Goal: Transaction & Acquisition: Purchase product/service

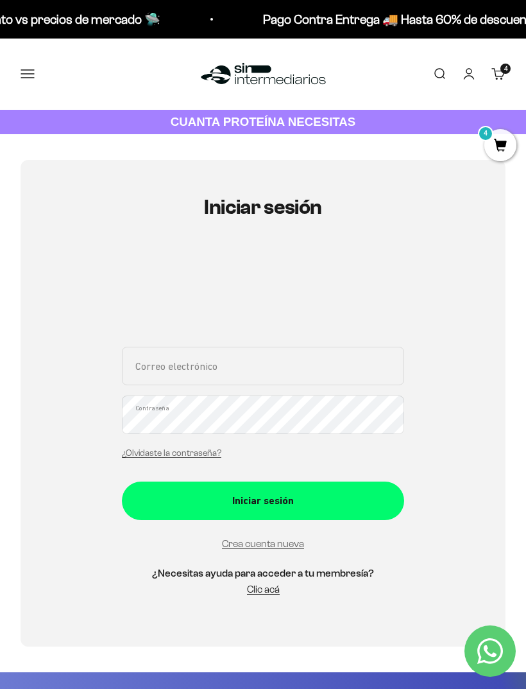
click at [28, 72] on button "Menú" at bounding box center [28, 74] width 14 height 14
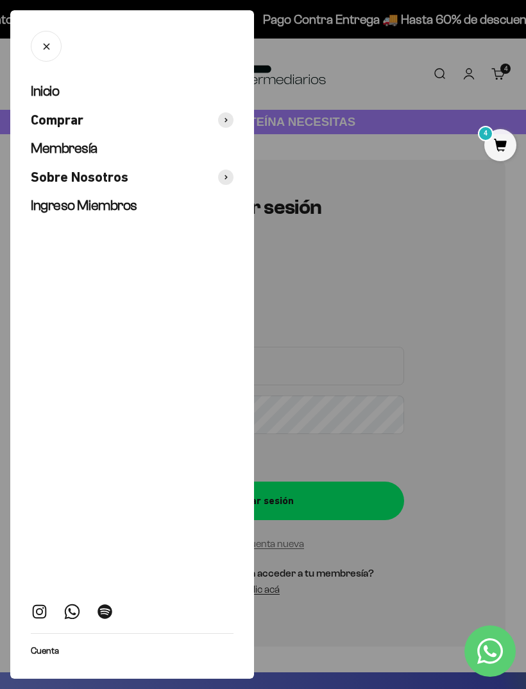
click at [72, 126] on span "Comprar" at bounding box center [57, 120] width 53 height 19
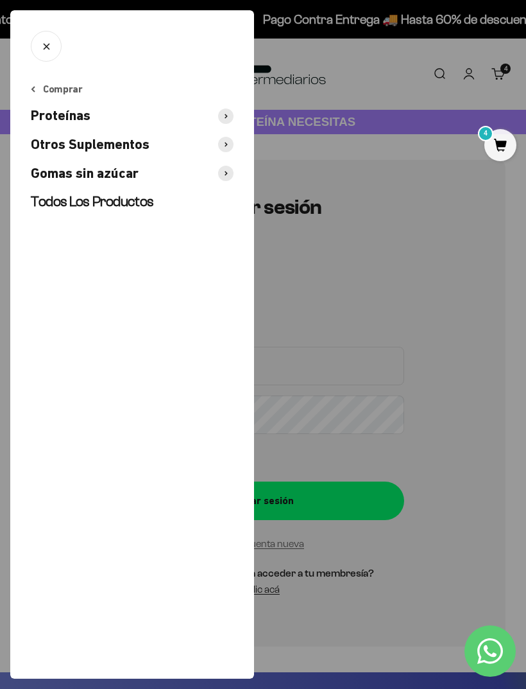
click at [76, 171] on span "Gomas sin azúcar" at bounding box center [85, 173] width 108 height 19
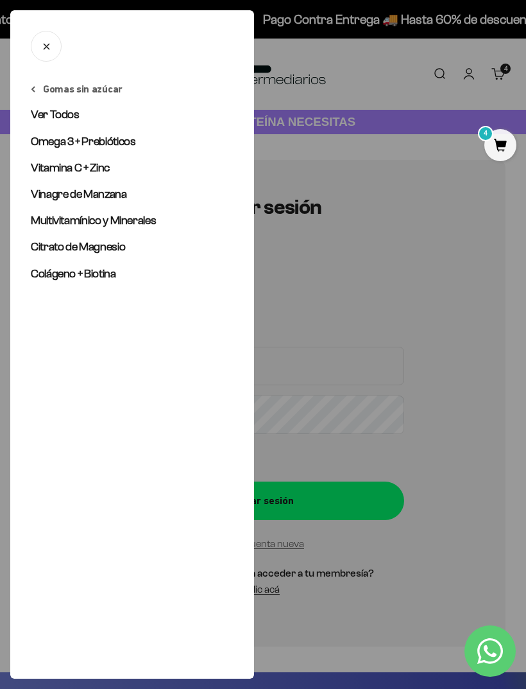
click at [42, 109] on span "Ver Todos" at bounding box center [55, 114] width 49 height 13
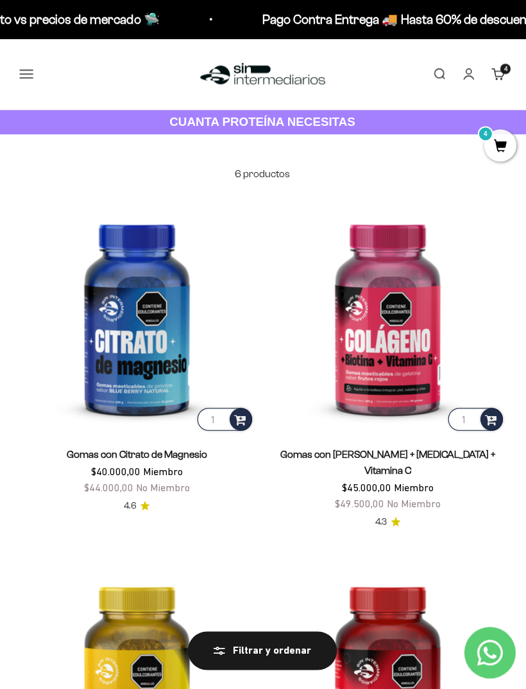
click at [21, 67] on button "Menú" at bounding box center [28, 74] width 14 height 14
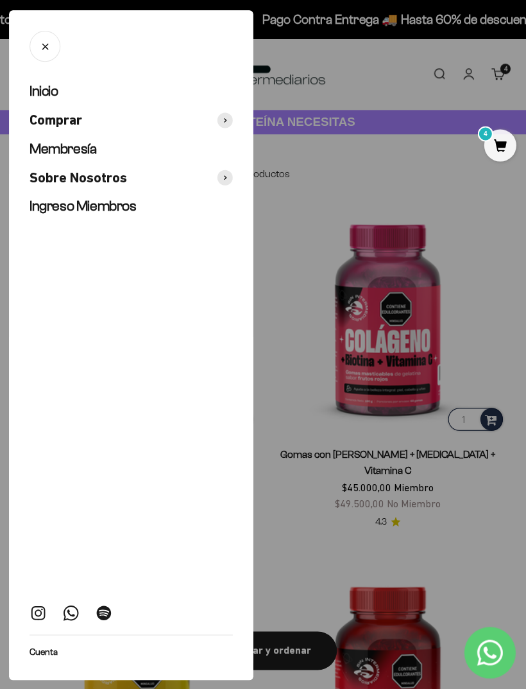
click at [472, 370] on div at bounding box center [263, 344] width 526 height 689
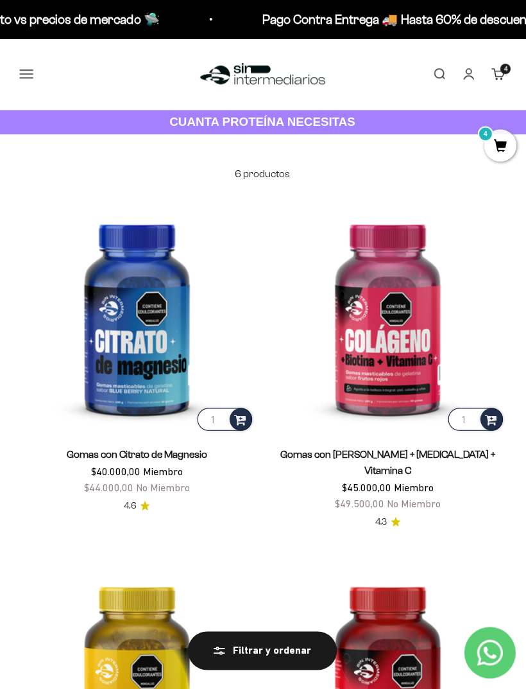
click at [103, 242] on img at bounding box center [138, 314] width 235 height 235
